Goal: Information Seeking & Learning: Learn about a topic

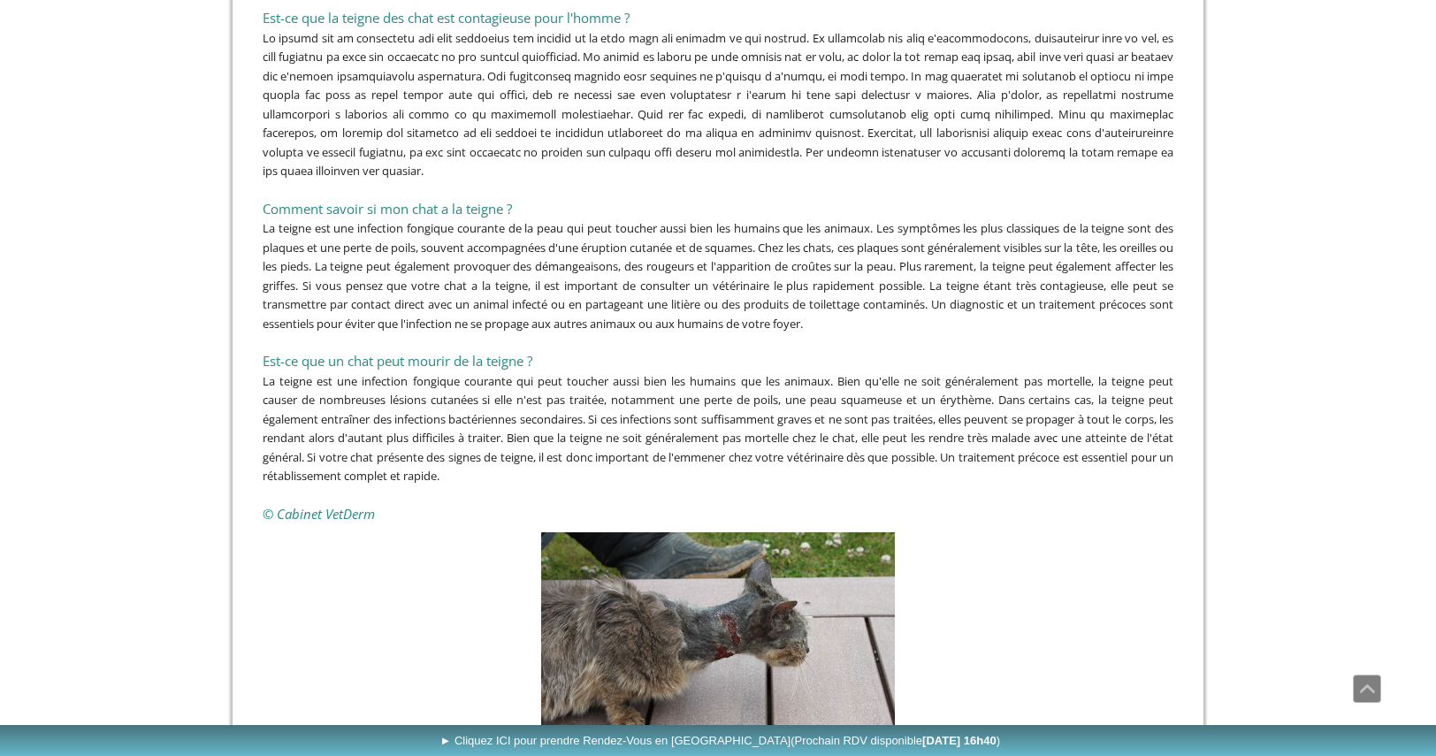
scroll to position [4337, 0]
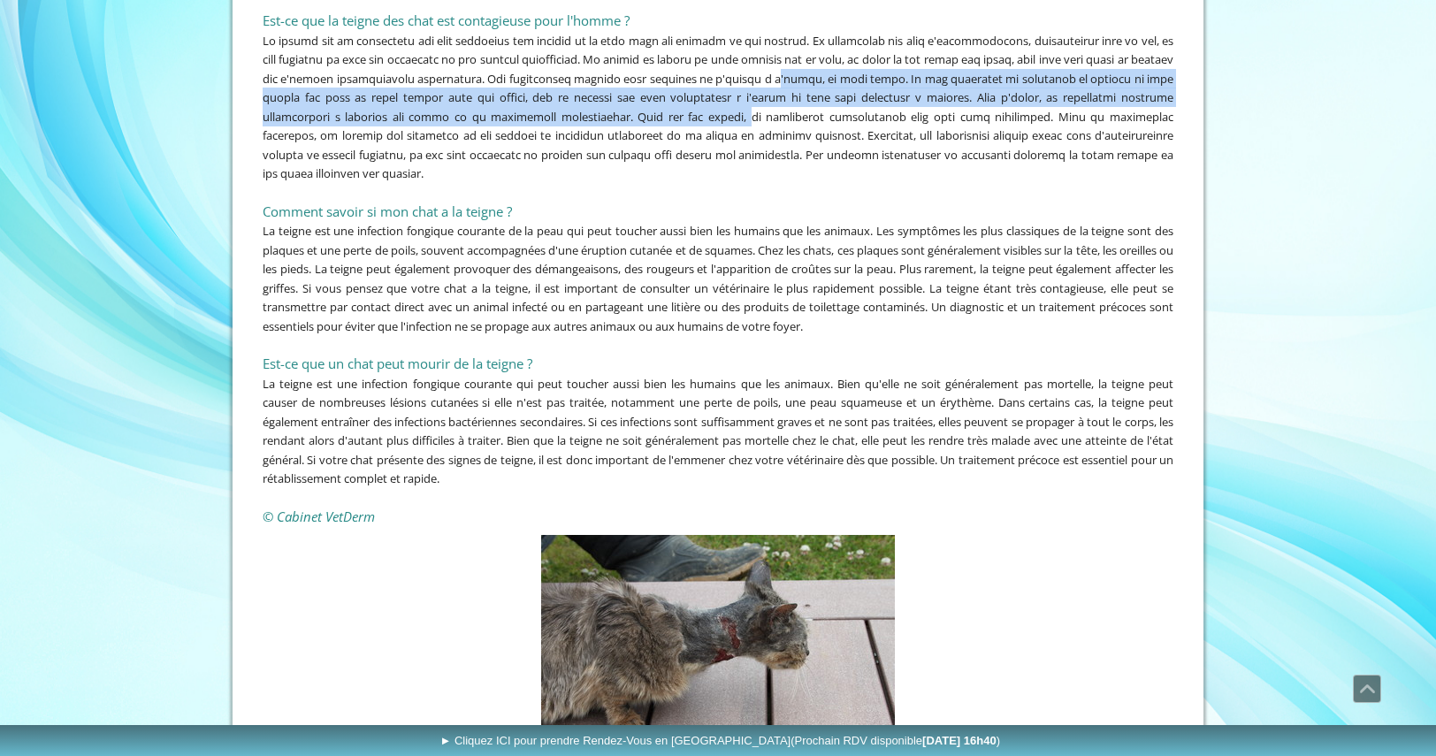
drag, startPoint x: 867, startPoint y: 65, endPoint x: 843, endPoint y: 102, distance: 43.4
click at [843, 102] on span at bounding box center [718, 107] width 911 height 149
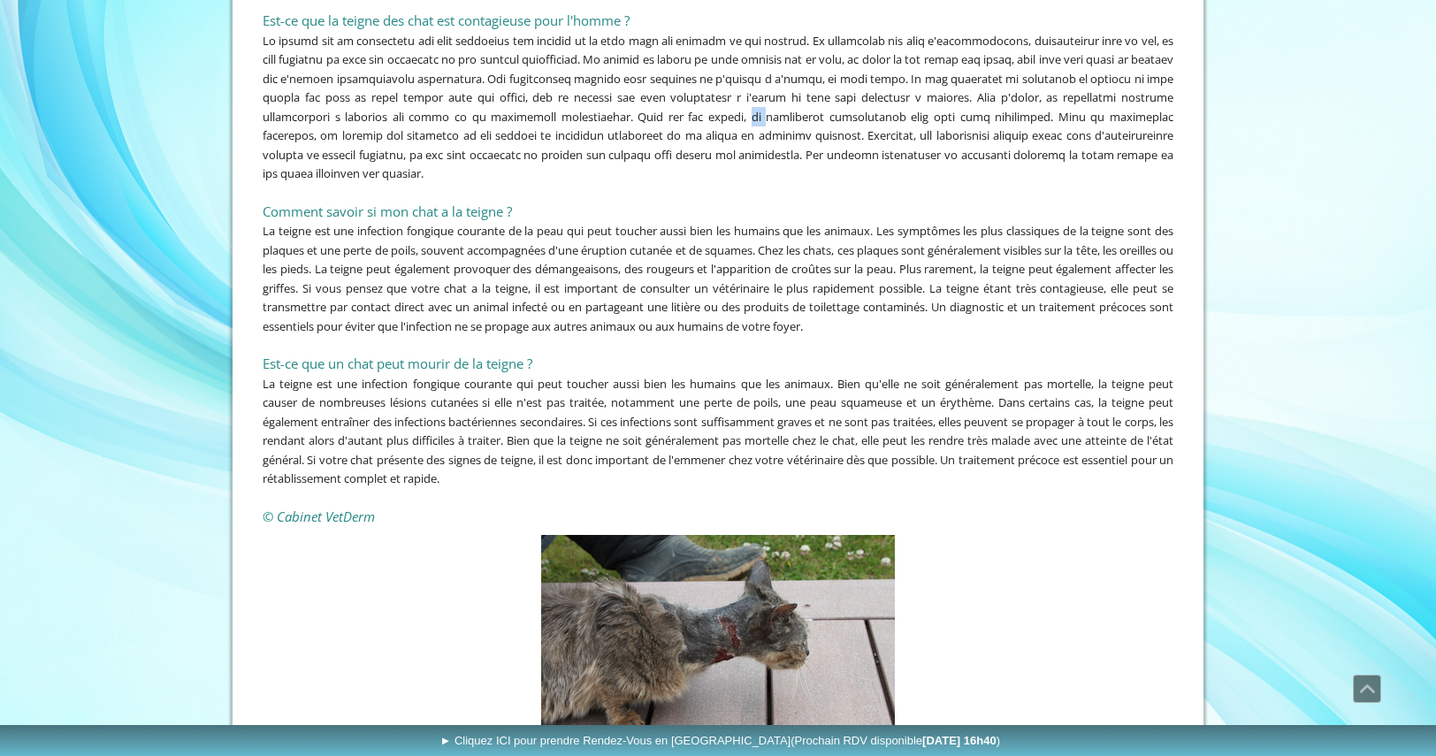
click at [843, 102] on span at bounding box center [718, 107] width 911 height 149
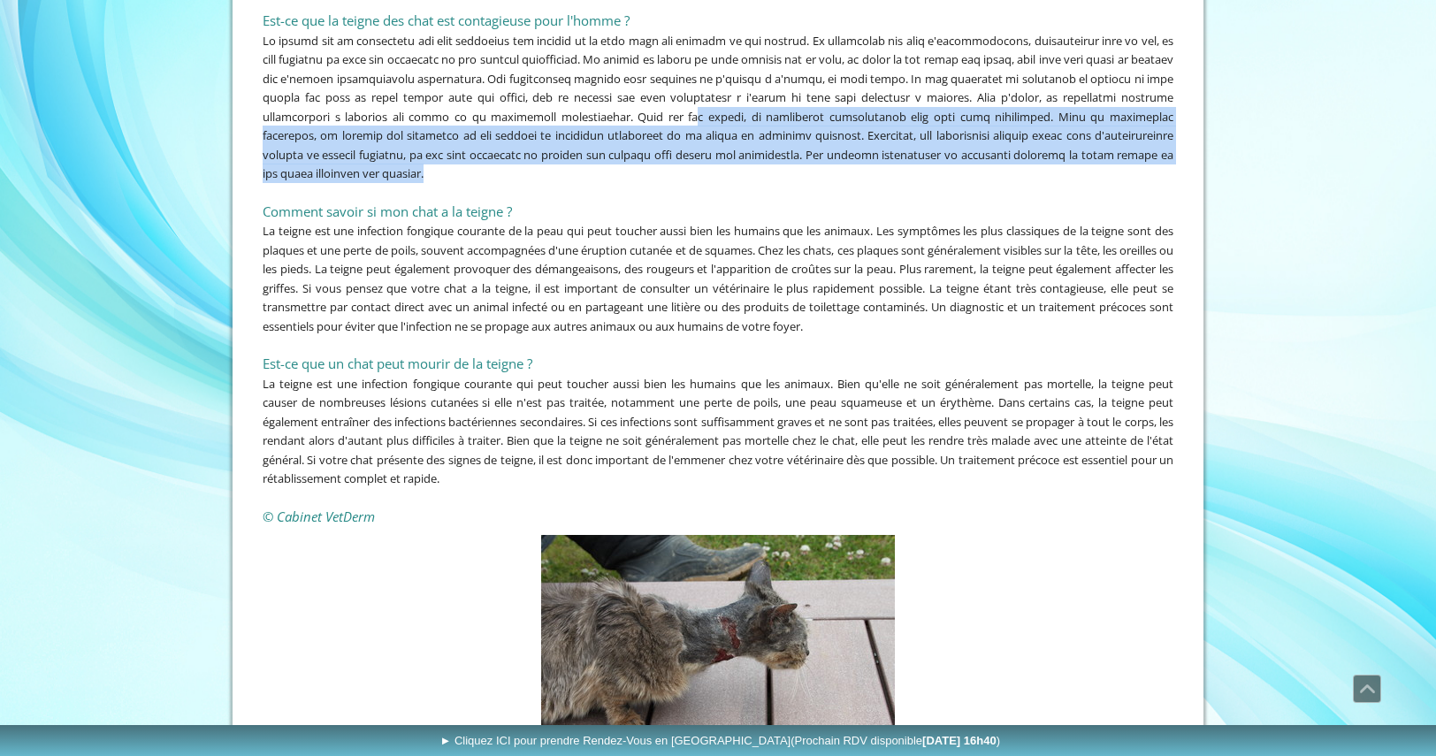
drag, startPoint x: 796, startPoint y: 104, endPoint x: 921, endPoint y: 165, distance: 138.8
click at [921, 165] on div at bounding box center [718, 107] width 911 height 152
drag, startPoint x: 921, startPoint y: 165, endPoint x: 945, endPoint y: 109, distance: 61.4
click at [945, 109] on div at bounding box center [718, 107] width 911 height 152
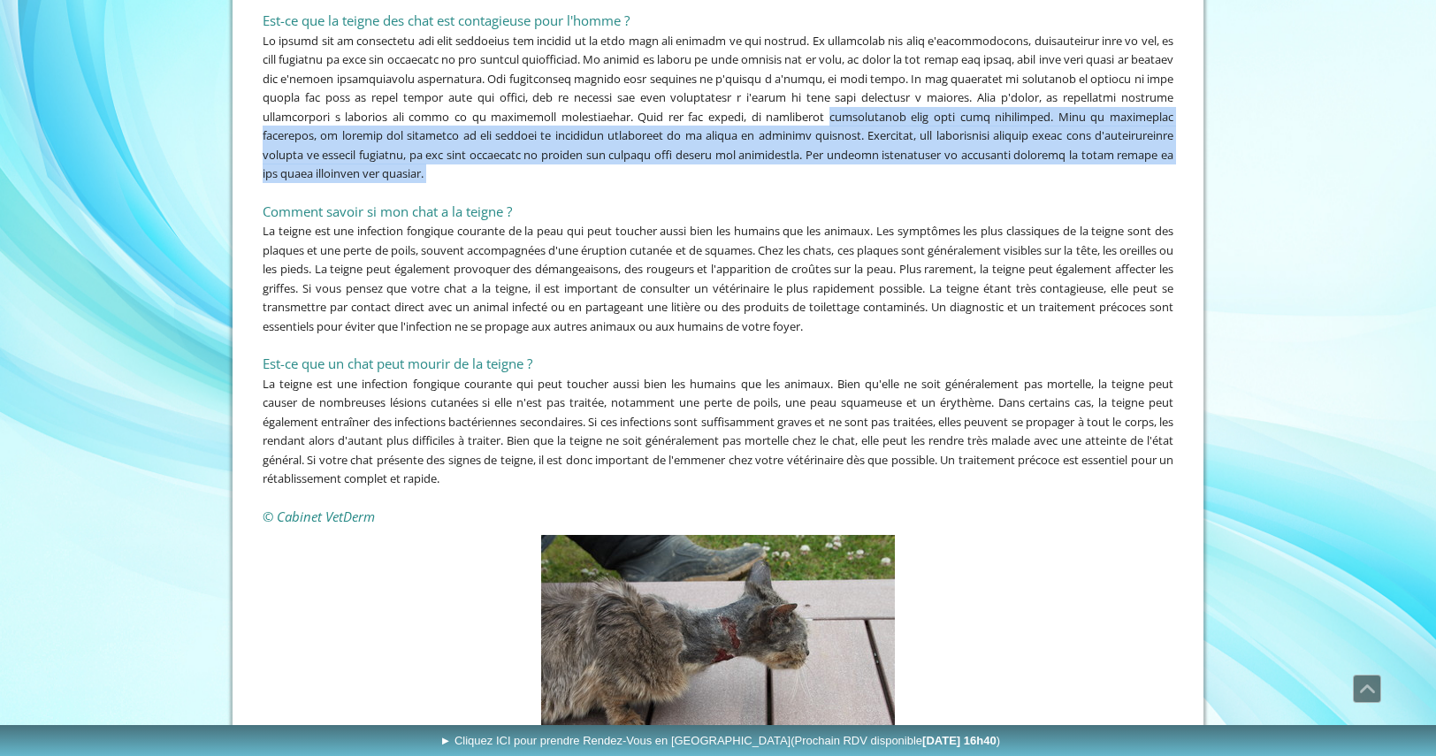
click at [945, 109] on span at bounding box center [718, 107] width 911 height 149
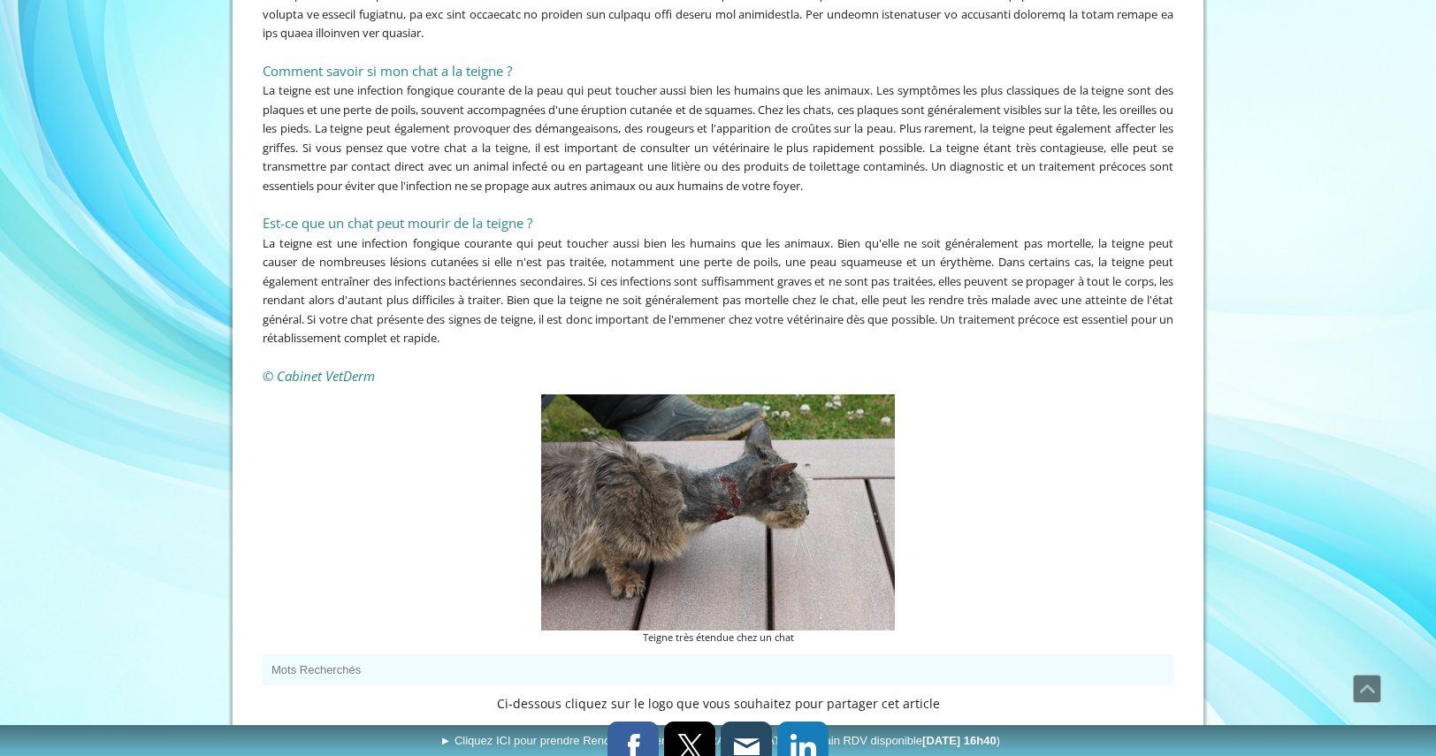
scroll to position [4571, 0]
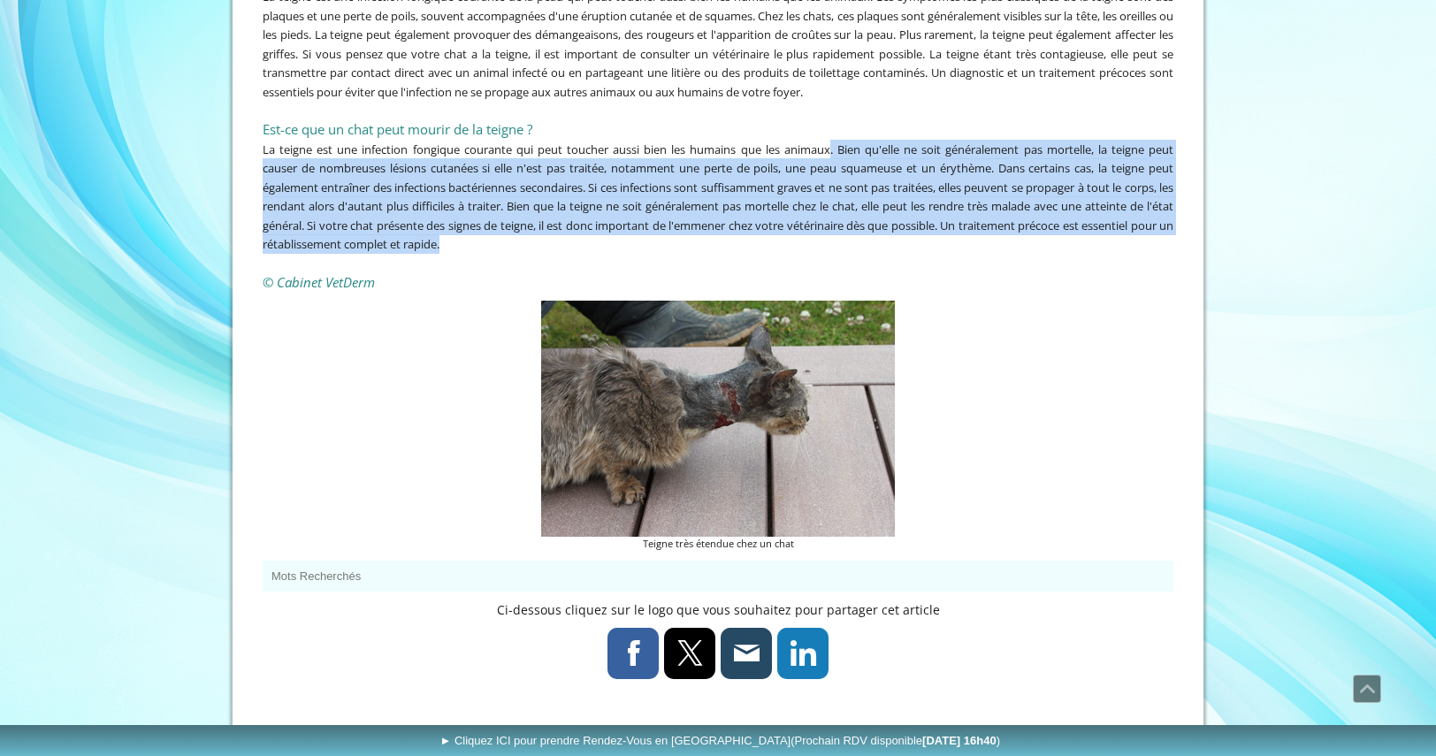
drag, startPoint x: 826, startPoint y: 137, endPoint x: 794, endPoint y: 225, distance: 93.2
click at [794, 225] on div "La teigne est une infection fongique courante qui peut toucher aussi bien les h…" at bounding box center [718, 197] width 911 height 114
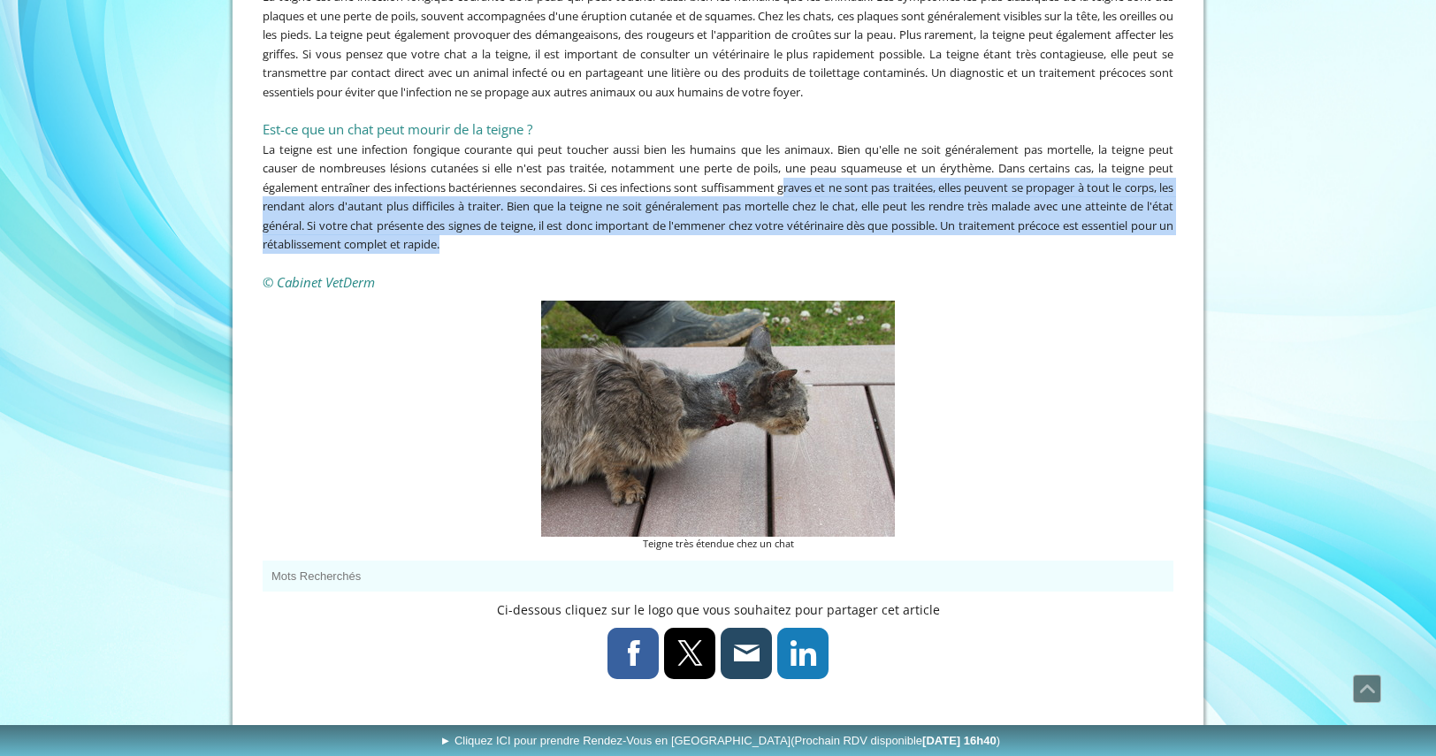
drag, startPoint x: 794, startPoint y: 225, endPoint x: 793, endPoint y: 185, distance: 39.8
click at [793, 185] on div "La teigne est une infection fongique courante qui peut toucher aussi bien les h…" at bounding box center [718, 197] width 911 height 114
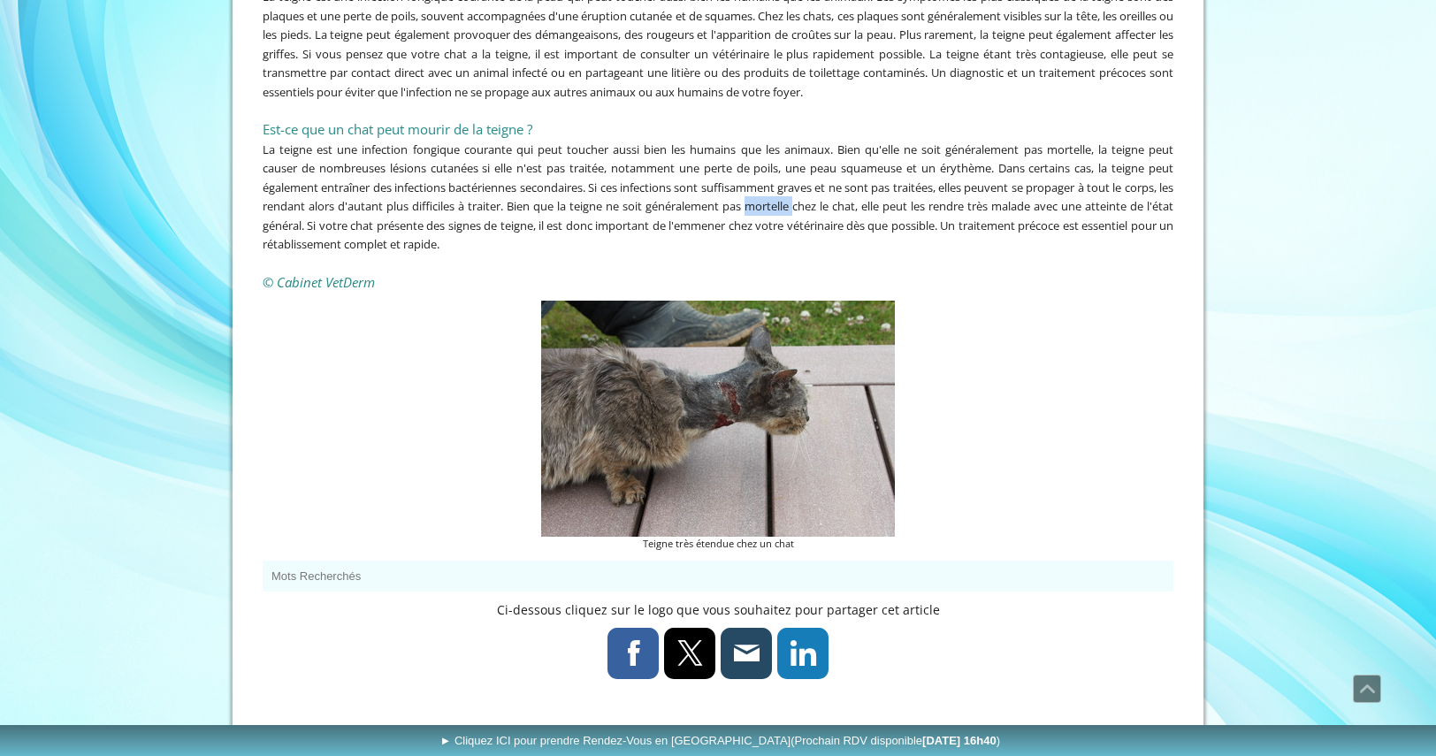
click at [793, 185] on div "La teigne est une infection fongique courante qui peut toucher aussi bien les h…" at bounding box center [718, 197] width 911 height 114
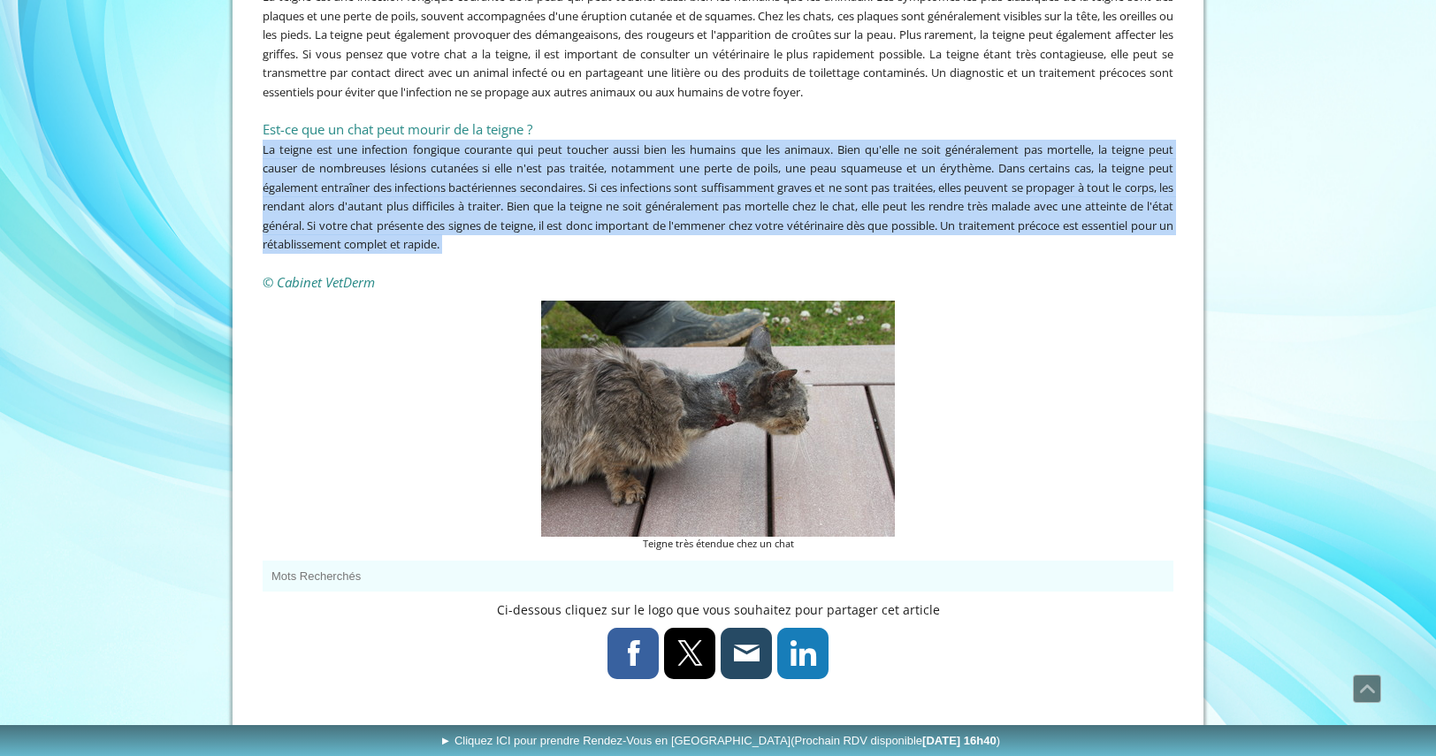
click at [793, 185] on div "La teigne est une infection fongique courante qui peut toucher aussi bien les h…" at bounding box center [718, 197] width 911 height 114
click at [529, 181] on span "La teigne est une infection fongique courante qui peut toucher aussi bien les h…" at bounding box center [718, 197] width 911 height 111
